Goal: Find specific page/section: Find specific page/section

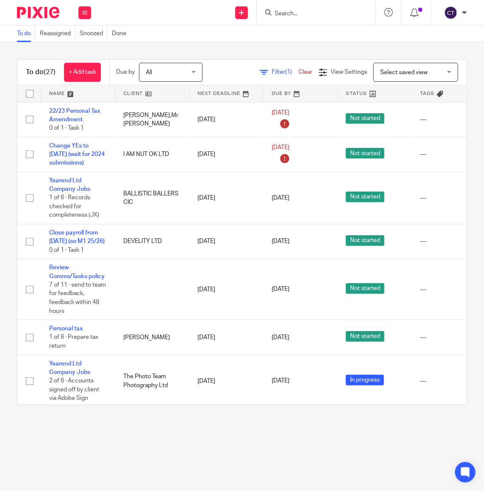
drag, startPoint x: 0, startPoint y: 0, endPoint x: 292, endPoint y: 11, distance: 292.5
click at [292, 9] on div at bounding box center [316, 12] width 119 height 25
click at [292, 11] on input "Search" at bounding box center [312, 14] width 76 height 8
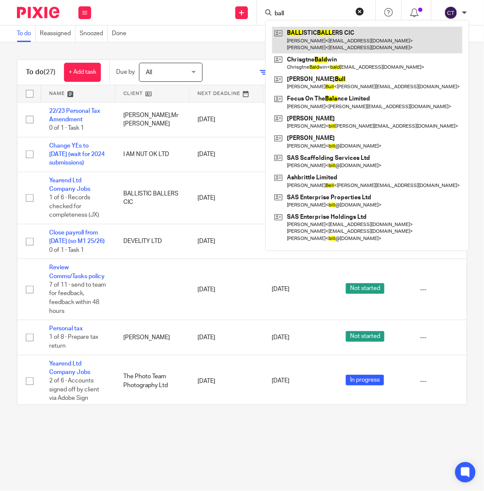
type input "ball"
click at [319, 33] on link at bounding box center [367, 40] width 190 height 26
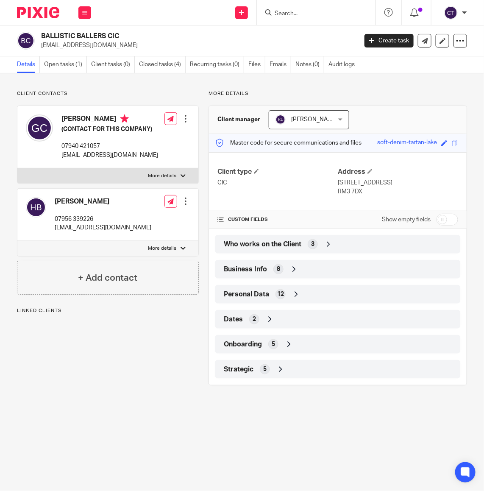
click at [325, 242] on icon at bounding box center [328, 244] width 8 height 8
